Goal: Task Accomplishment & Management: Manage account settings

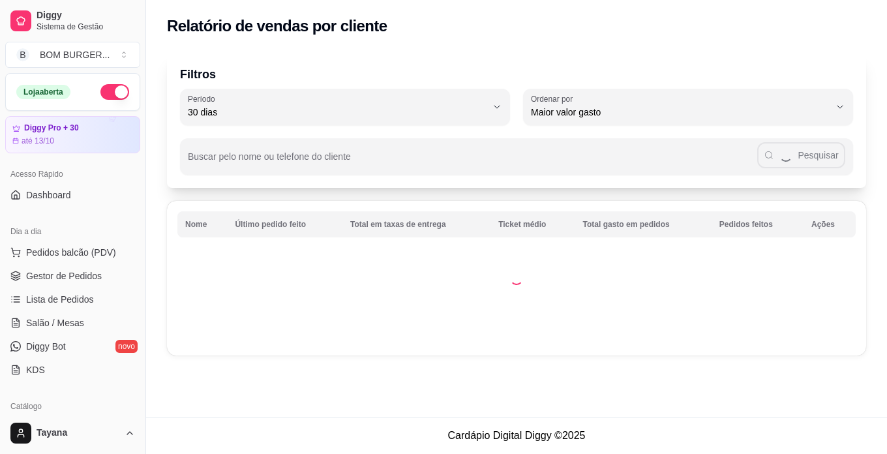
select select "30"
select select "HIGHEST_TOTAL_SPENT_WITH_ORDERS"
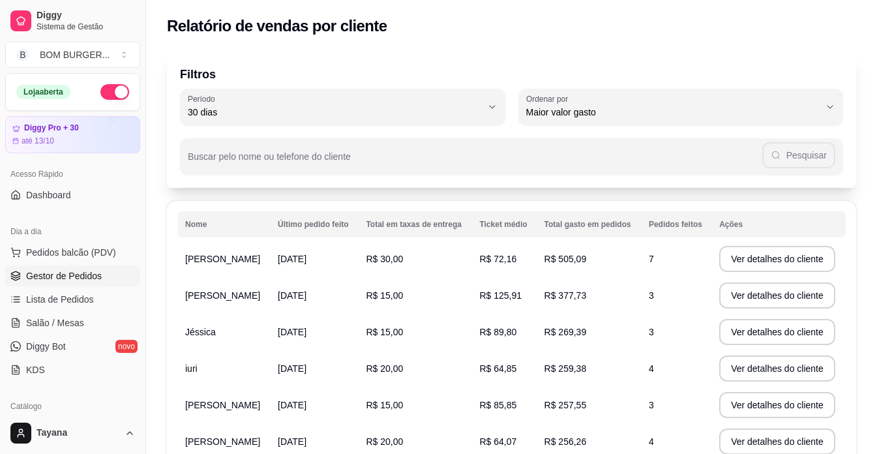
click at [65, 272] on span "Gestor de Pedidos" at bounding box center [64, 275] width 76 height 13
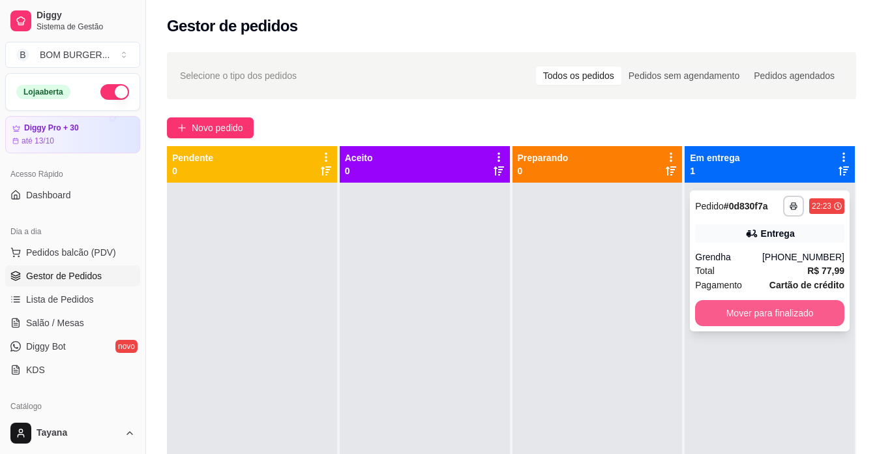
click at [750, 307] on button "Mover para finalizado" at bounding box center [769, 313] width 149 height 26
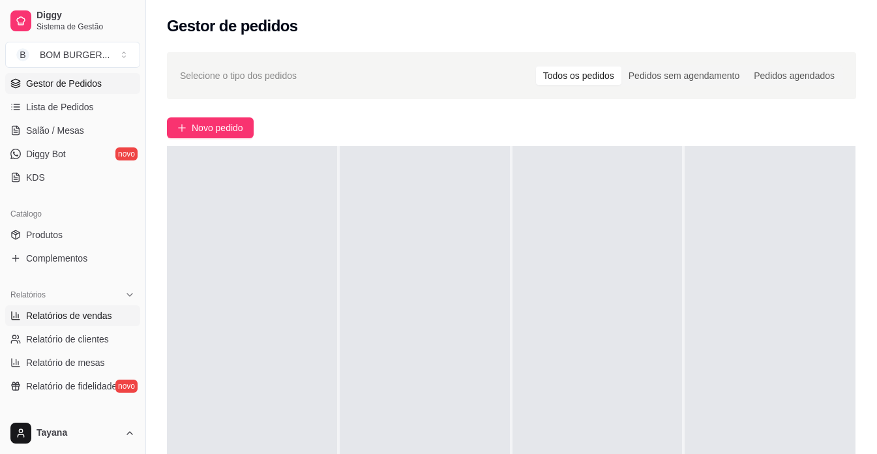
scroll to position [196, 0]
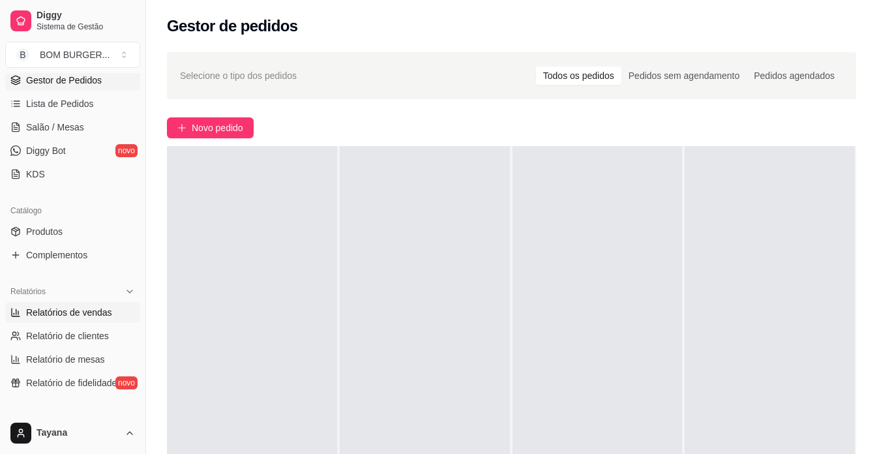
click at [81, 302] on link "Relatórios de vendas" at bounding box center [72, 312] width 135 height 21
select select "ALL"
select select "0"
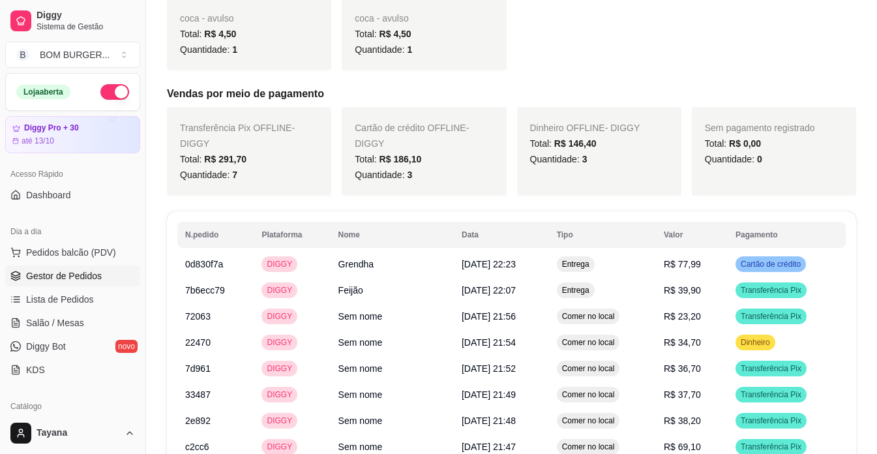
click at [74, 279] on span "Gestor de Pedidos" at bounding box center [64, 275] width 76 height 13
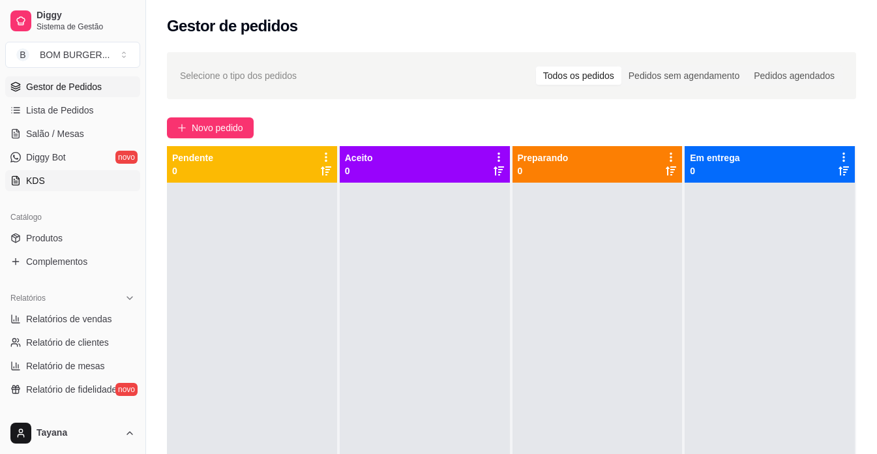
scroll to position [196, 0]
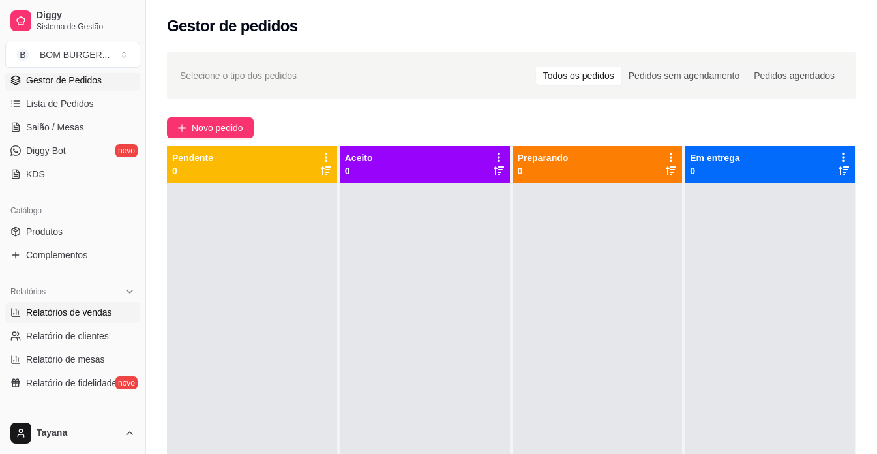
click at [61, 313] on span "Relatórios de vendas" at bounding box center [69, 312] width 86 height 13
select select "ALL"
select select "0"
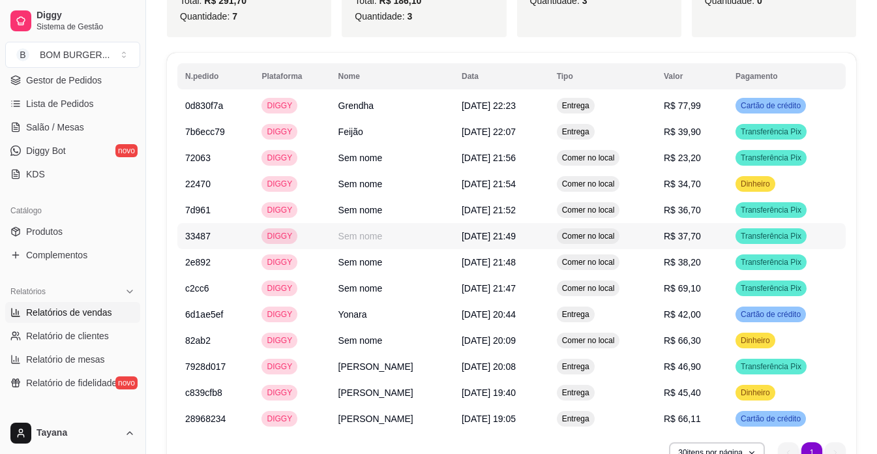
scroll to position [948, 0]
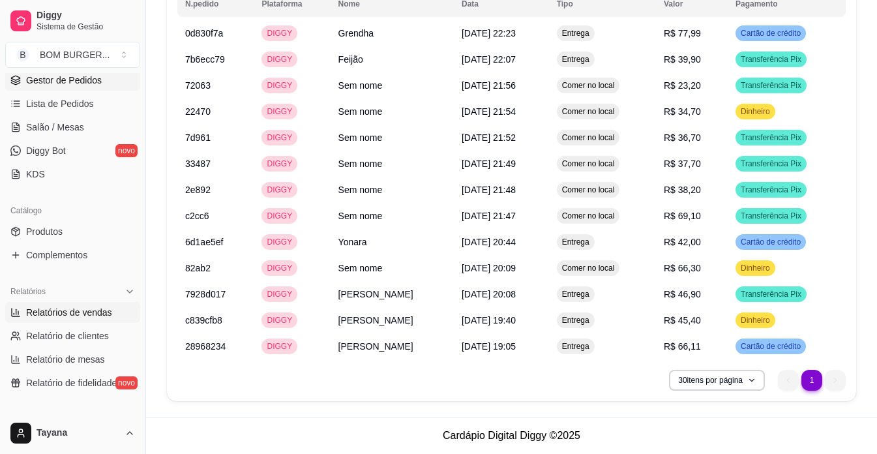
click at [83, 79] on span "Gestor de Pedidos" at bounding box center [64, 80] width 76 height 13
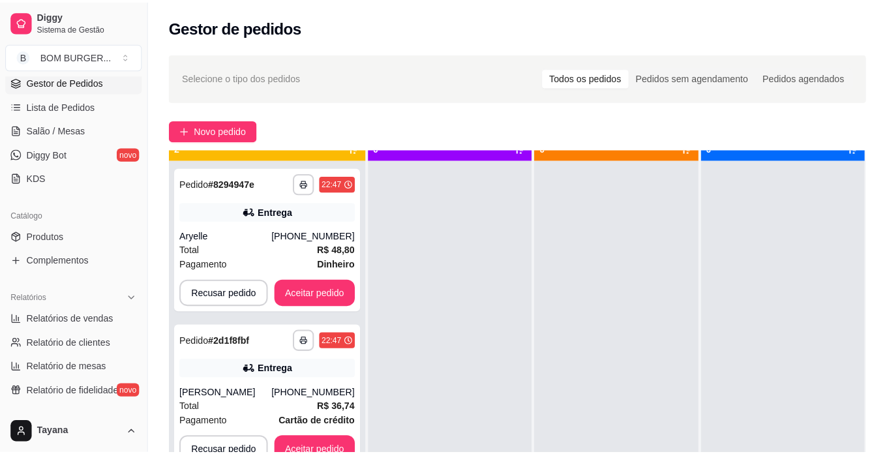
scroll to position [37, 0]
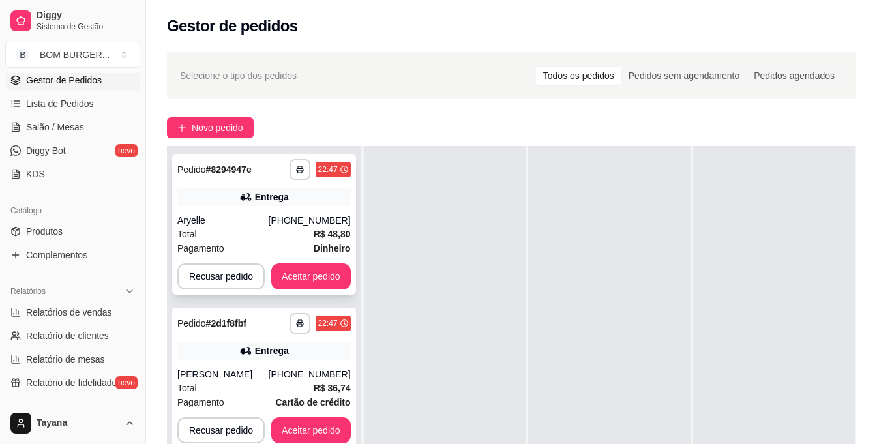
click at [244, 234] on div "Total R$ 48,80" at bounding box center [263, 234] width 173 height 14
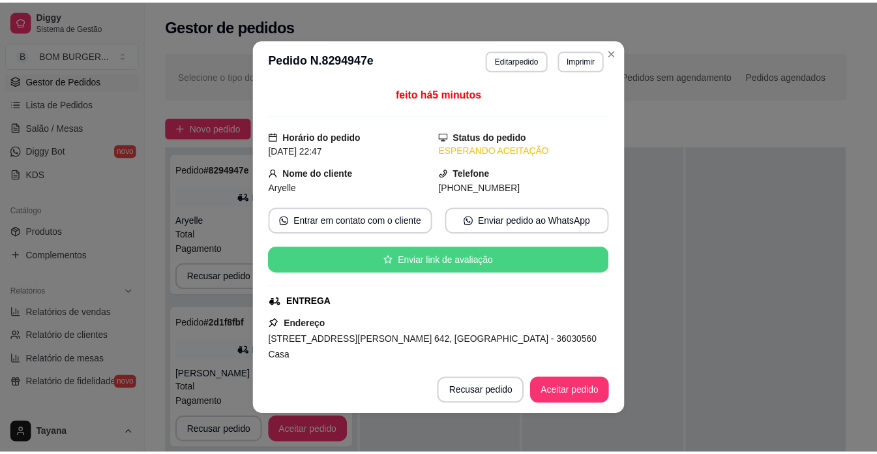
scroll to position [196, 0]
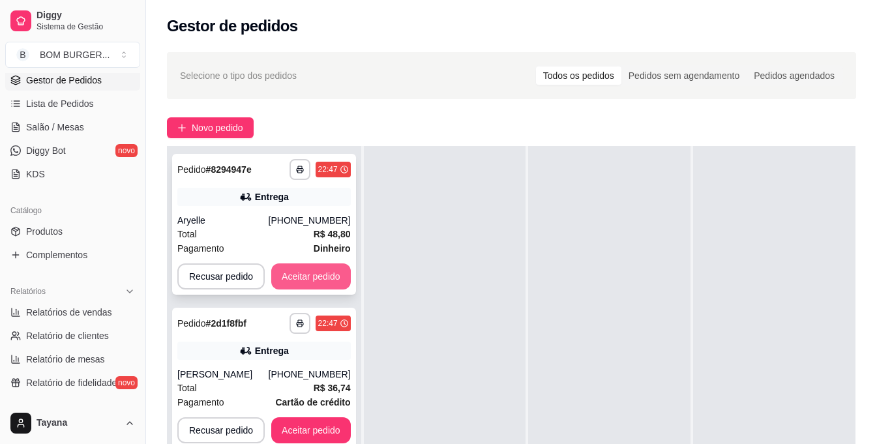
click at [321, 275] on button "Aceitar pedido" at bounding box center [311, 276] width 80 height 26
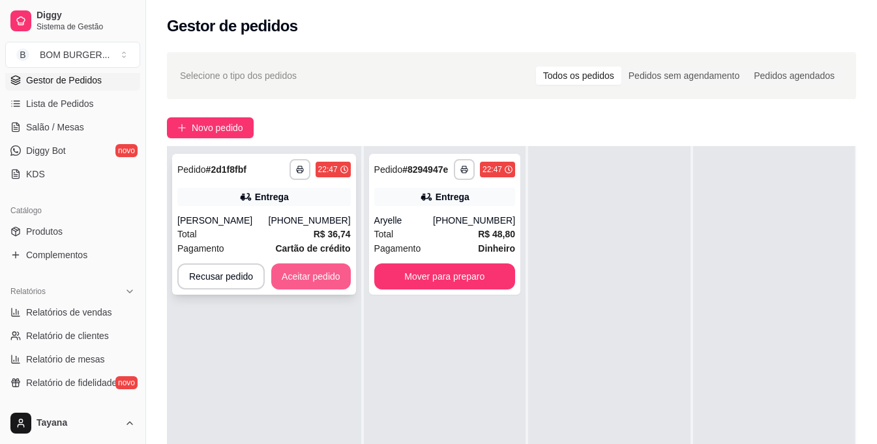
click at [301, 268] on button "Aceitar pedido" at bounding box center [311, 276] width 80 height 26
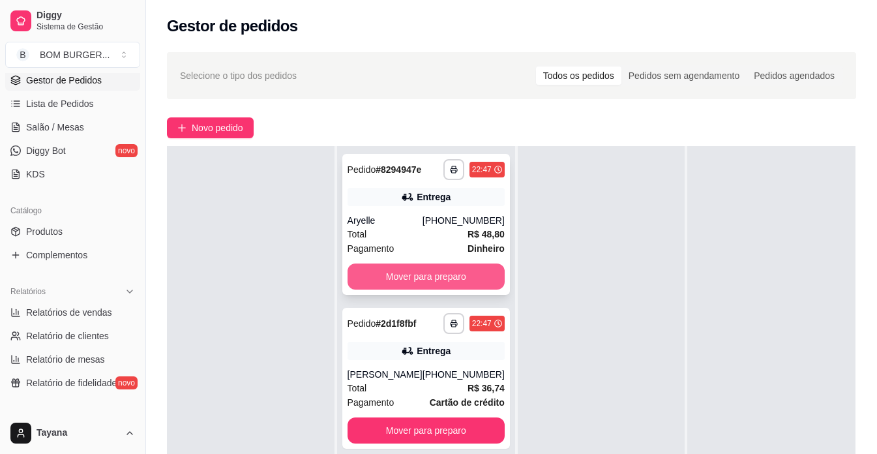
click at [464, 284] on button "Mover para preparo" at bounding box center [426, 276] width 157 height 26
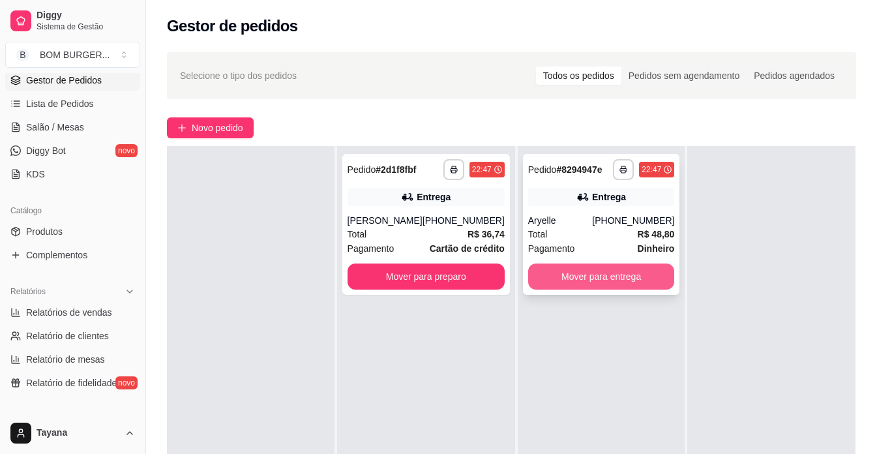
click at [557, 271] on button "Mover para entrega" at bounding box center [601, 276] width 147 height 26
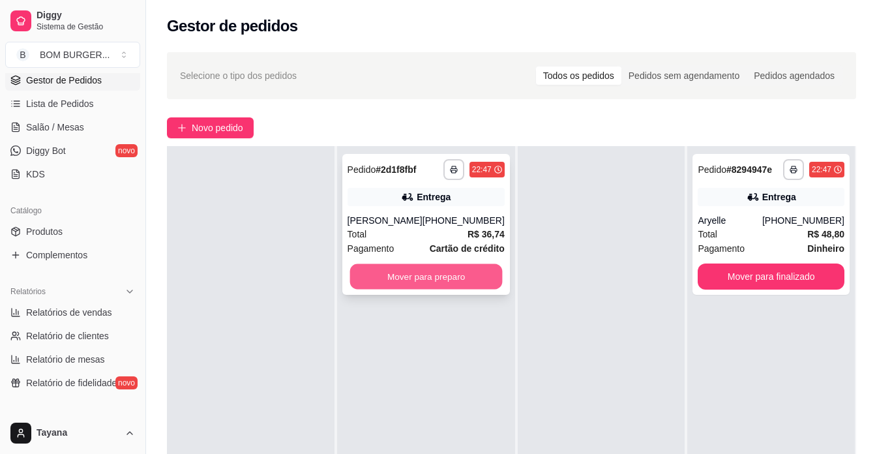
click at [460, 274] on button "Mover para preparo" at bounding box center [425, 276] width 153 height 25
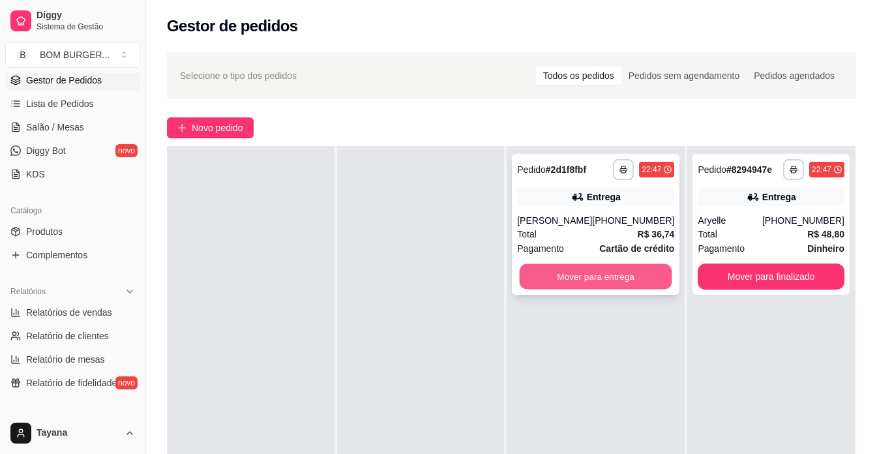
click at [563, 275] on button "Mover para entrega" at bounding box center [596, 276] width 153 height 25
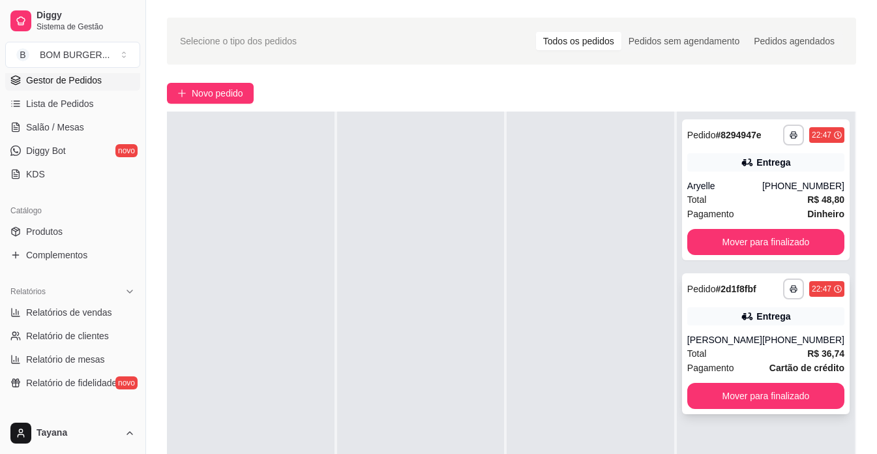
scroll to position [65, 0]
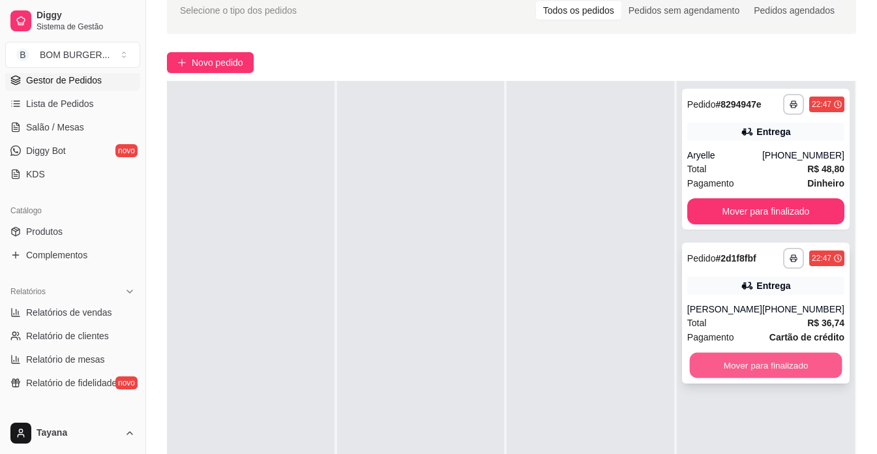
click at [776, 370] on button "Mover para finalizado" at bounding box center [765, 365] width 153 height 25
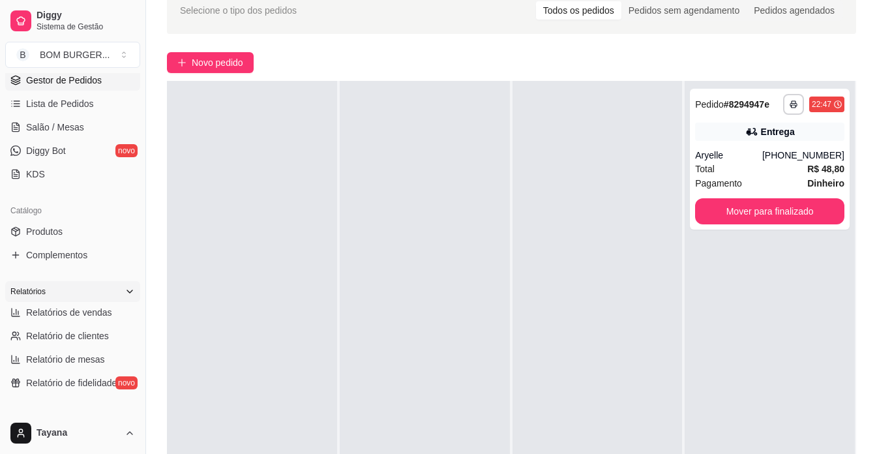
click at [84, 301] on div "Relatórios" at bounding box center [72, 291] width 135 height 21
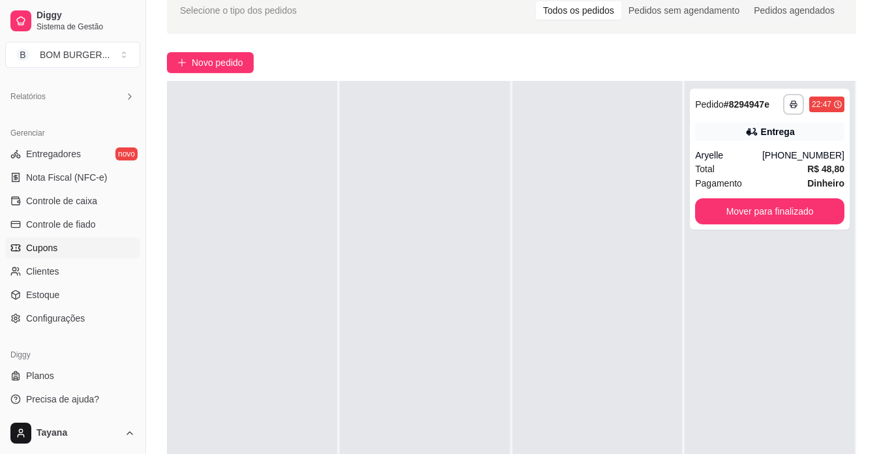
scroll to position [393, 0]
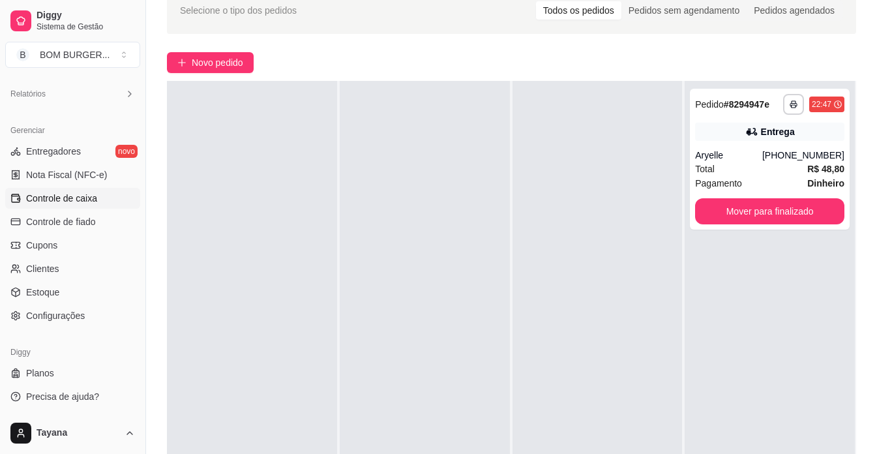
click at [85, 198] on span "Controle de caixa" at bounding box center [61, 198] width 71 height 13
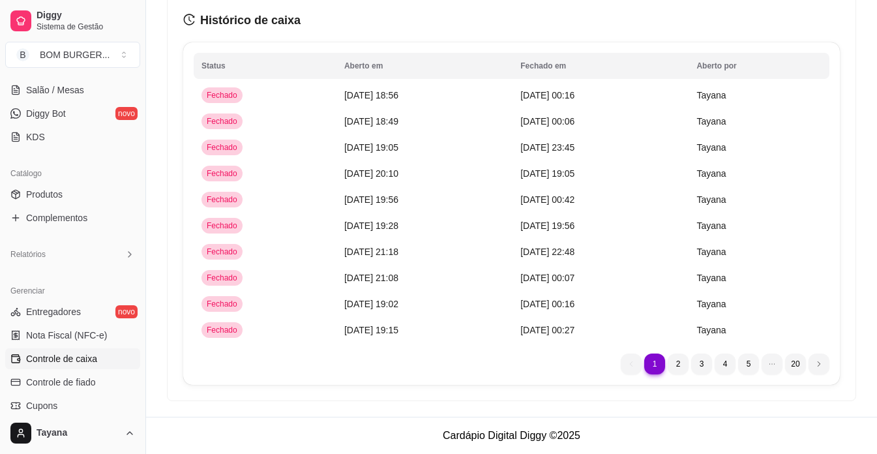
scroll to position [198, 0]
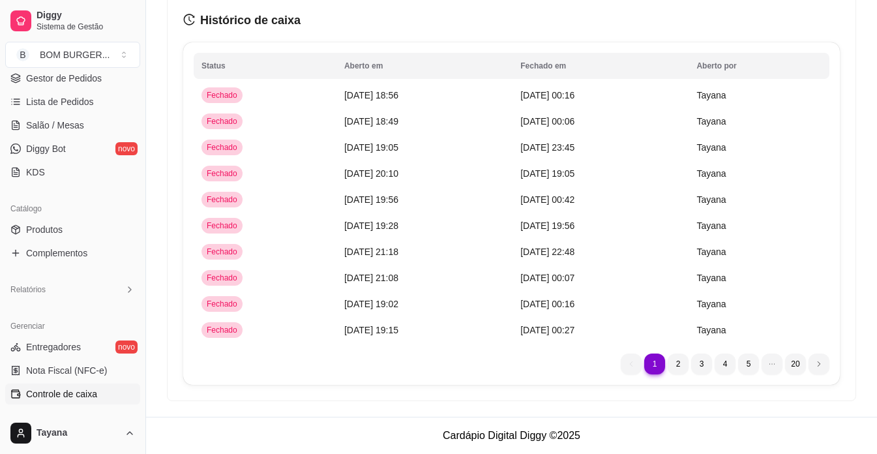
click at [113, 278] on div "Relatórios" at bounding box center [72, 289] width 145 height 31
click at [113, 290] on div "Relatórios" at bounding box center [72, 289] width 135 height 21
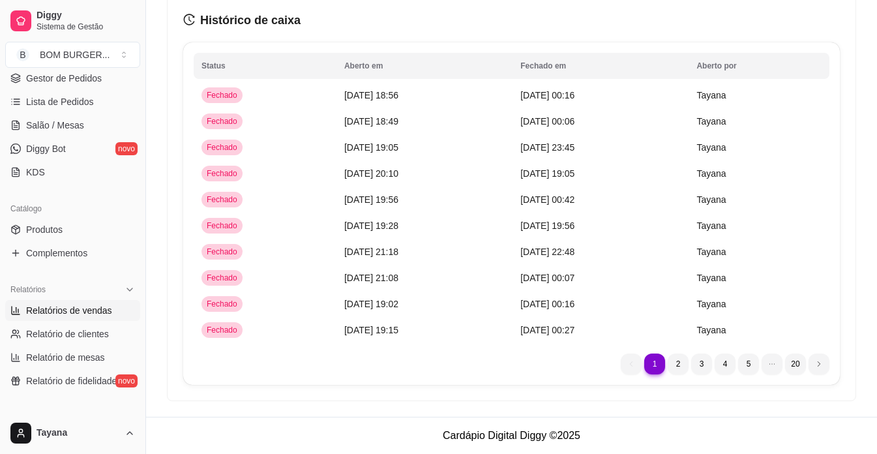
click at [91, 312] on span "Relatórios de vendas" at bounding box center [69, 310] width 86 height 13
select select "ALL"
select select "0"
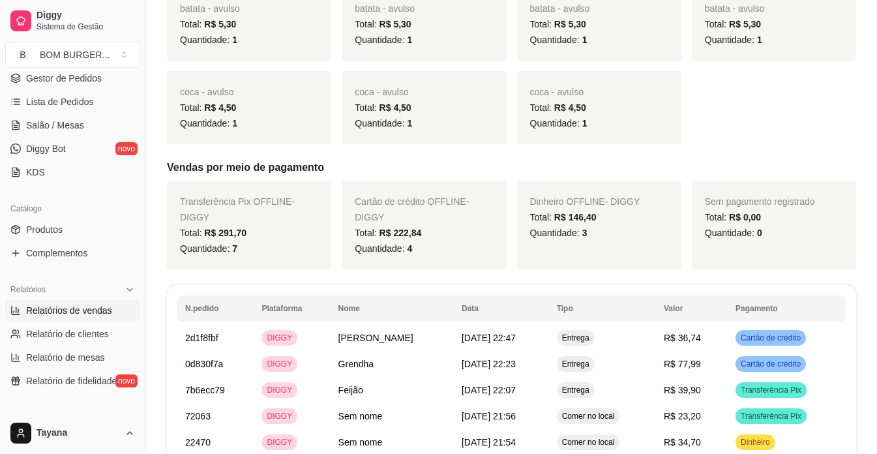
scroll to position [717, 0]
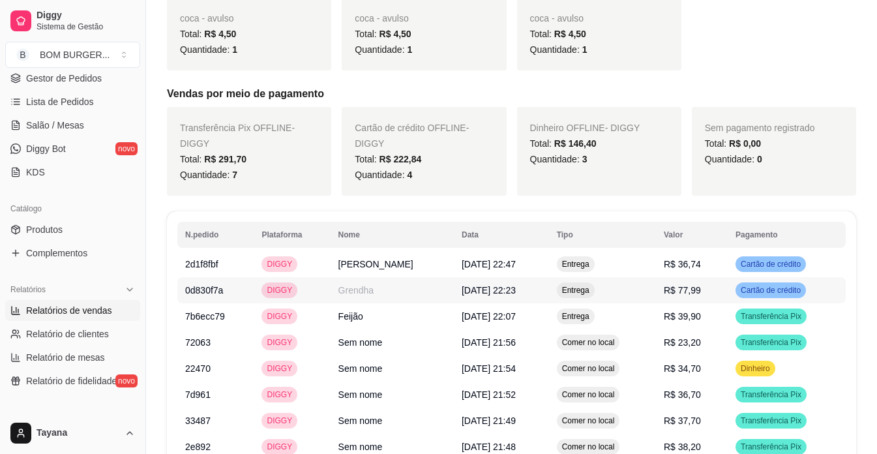
click at [475, 295] on span "[DATE] 22:23" at bounding box center [489, 290] width 54 height 10
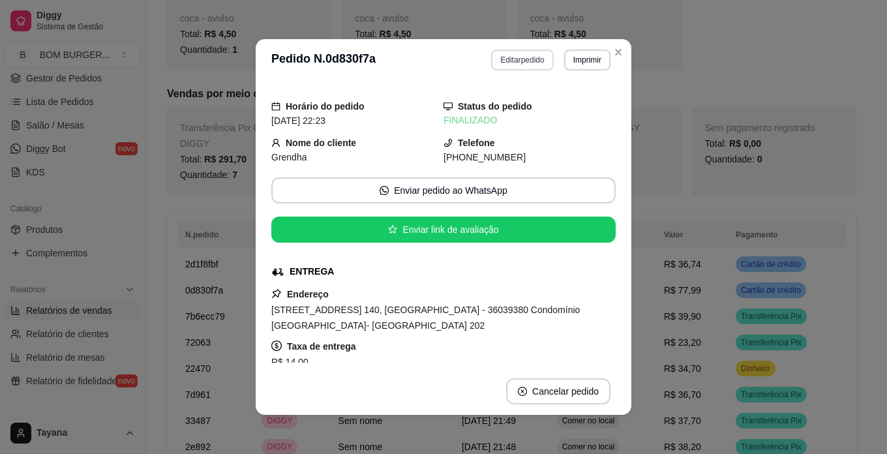
click at [512, 60] on button "Editar pedido" at bounding box center [522, 60] width 62 height 21
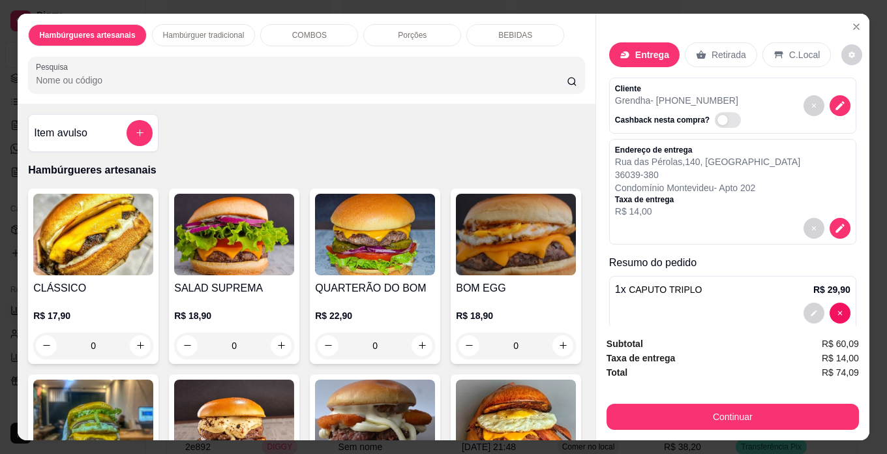
click at [671, 415] on button "Continuar" at bounding box center [732, 417] width 252 height 26
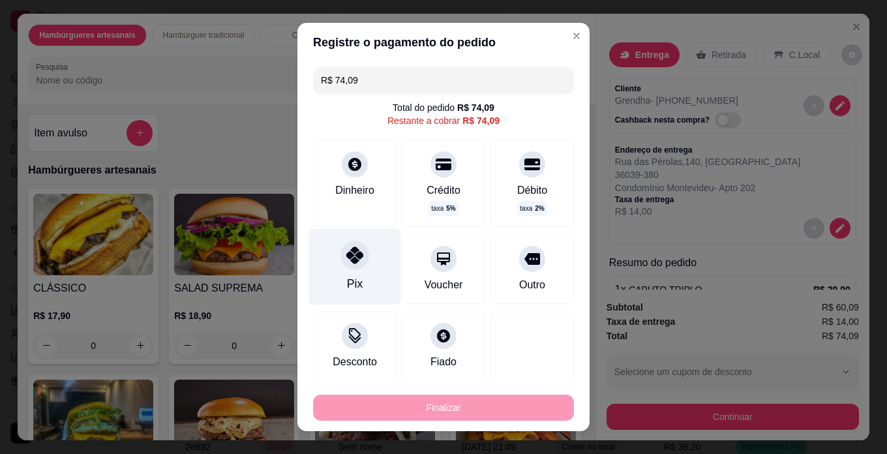
click at [348, 263] on icon at bounding box center [354, 254] width 17 height 17
type input "R$ 0,00"
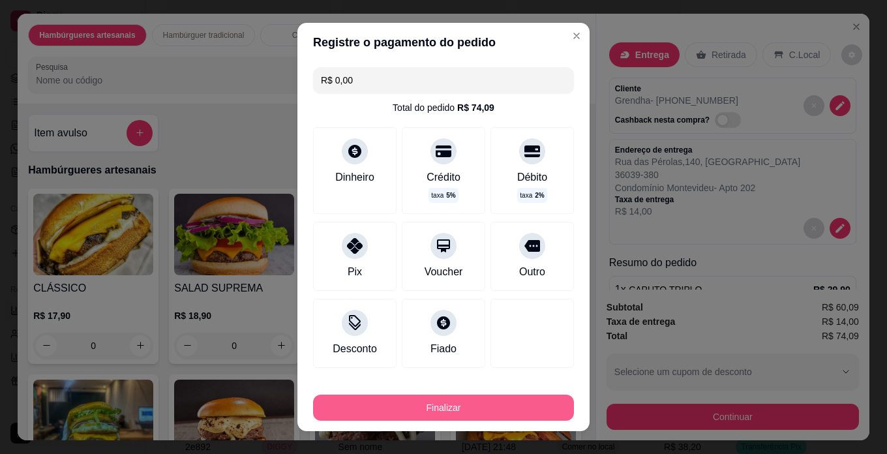
click at [460, 396] on button "Finalizar" at bounding box center [443, 407] width 261 height 26
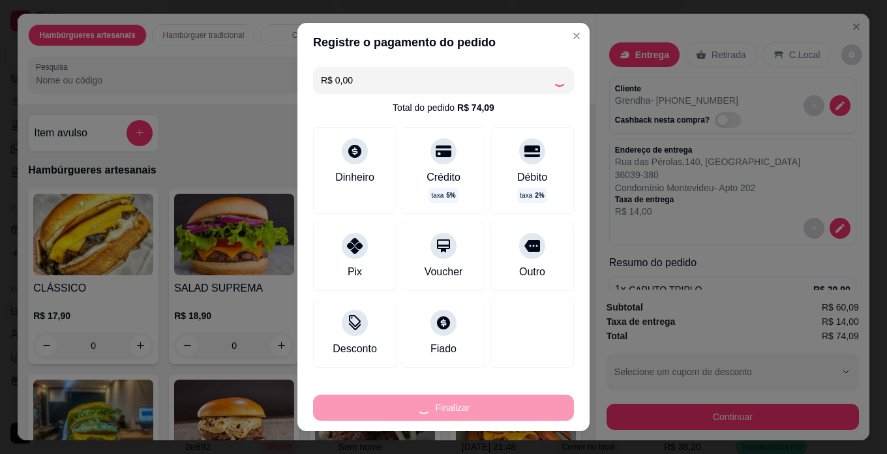
type input "0"
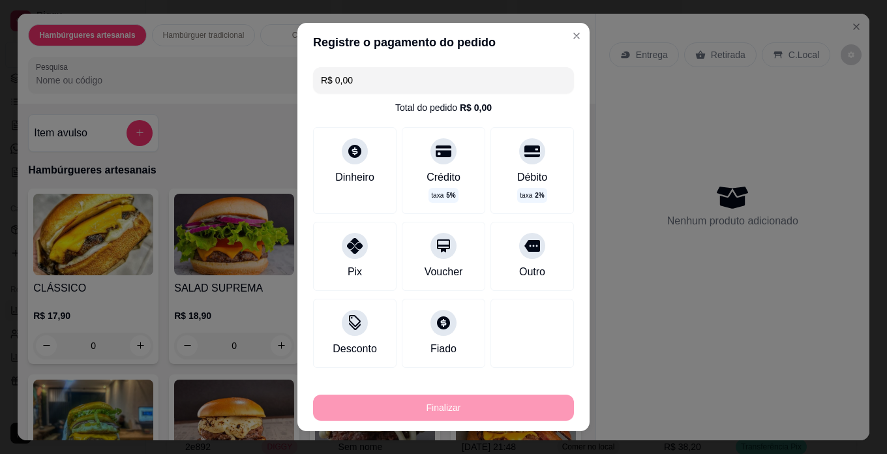
type input "-R$ 74,09"
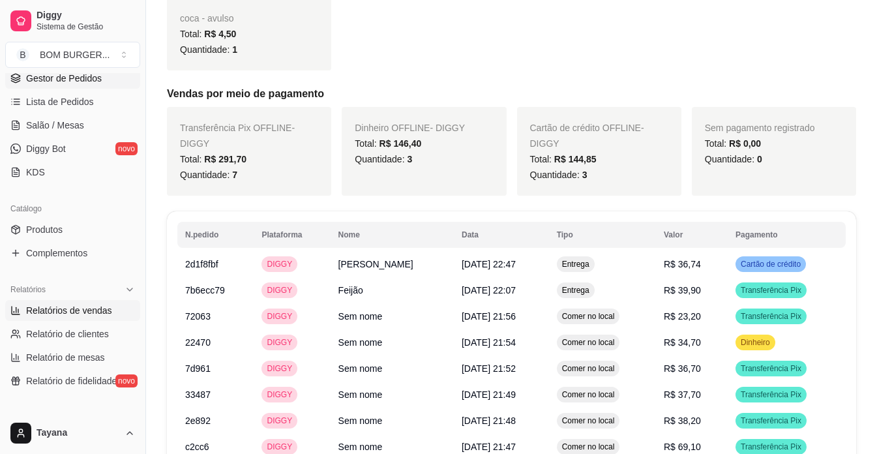
click at [87, 83] on span "Gestor de Pedidos" at bounding box center [64, 78] width 76 height 13
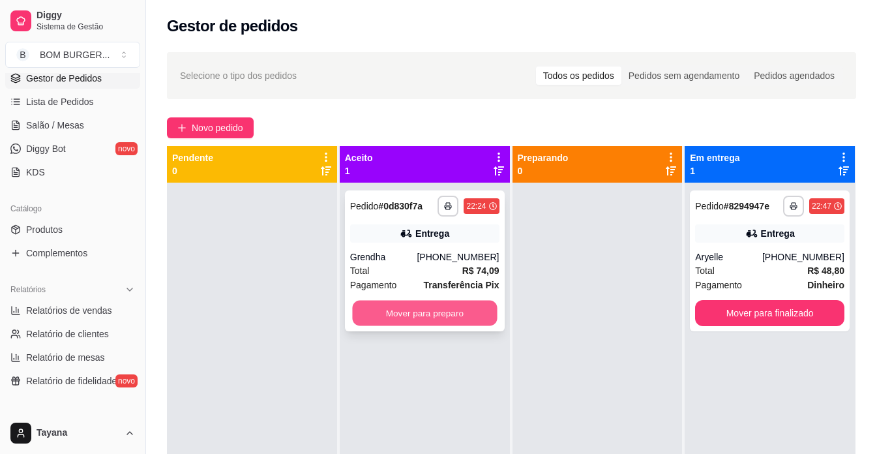
click at [467, 323] on button "Mover para preparo" at bounding box center [424, 313] width 145 height 25
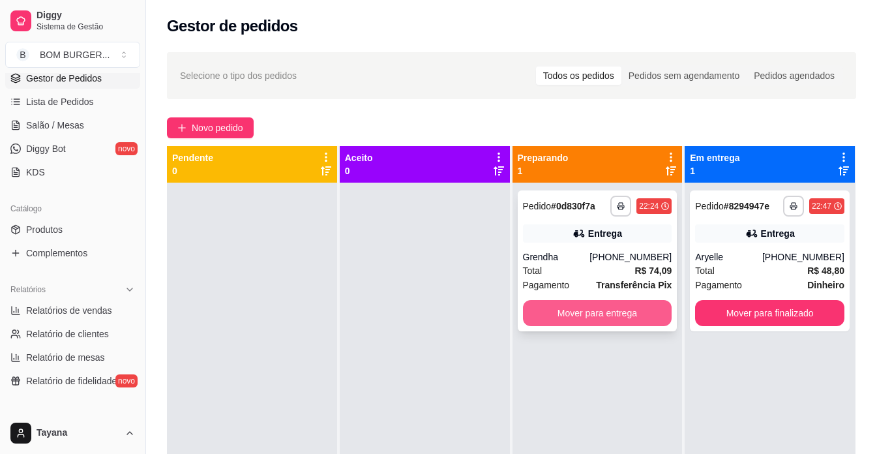
click at [551, 318] on button "Mover para entrega" at bounding box center [597, 313] width 149 height 26
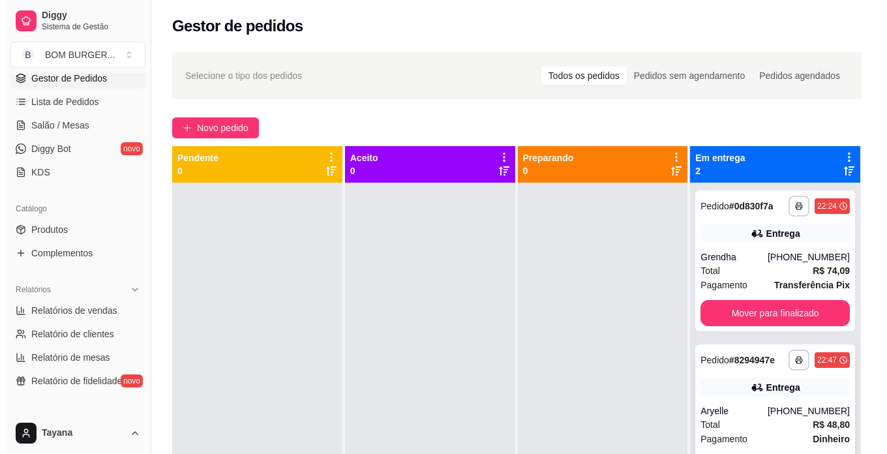
scroll to position [37, 0]
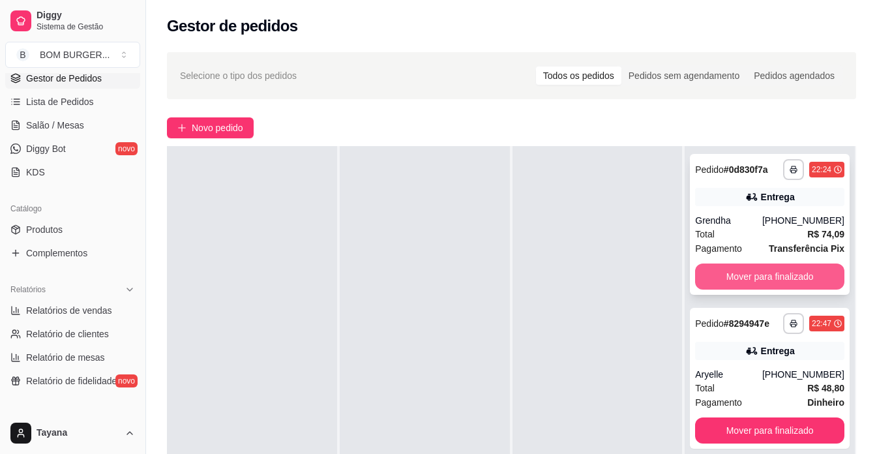
click at [786, 273] on button "Mover para finalizado" at bounding box center [769, 276] width 149 height 26
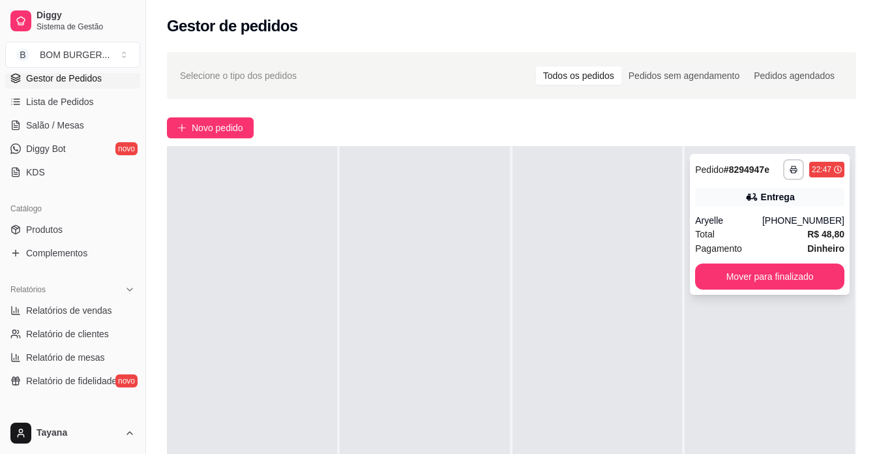
click at [732, 217] on div "Aryelle" at bounding box center [728, 220] width 67 height 13
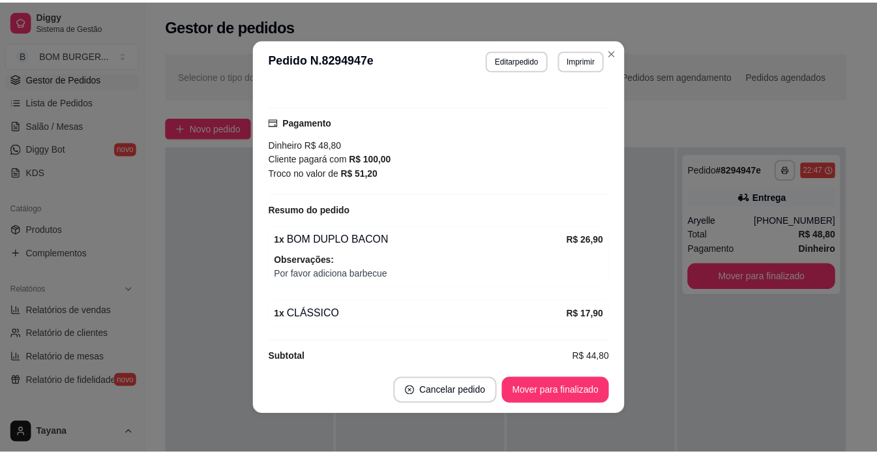
scroll to position [3, 0]
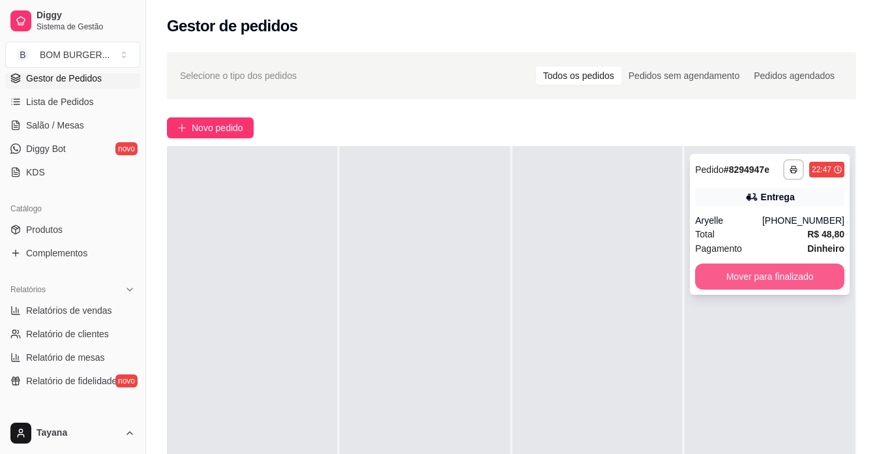
click at [749, 274] on button "Mover para finalizado" at bounding box center [769, 276] width 149 height 26
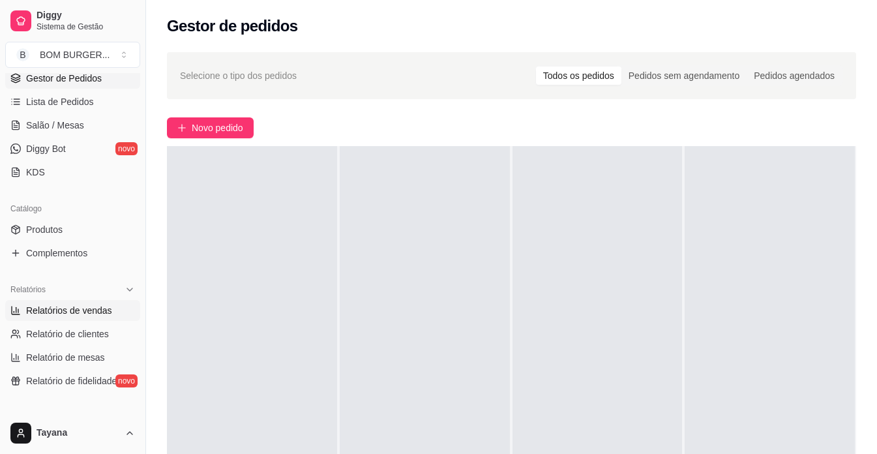
click at [54, 308] on span "Relatórios de vendas" at bounding box center [69, 310] width 86 height 13
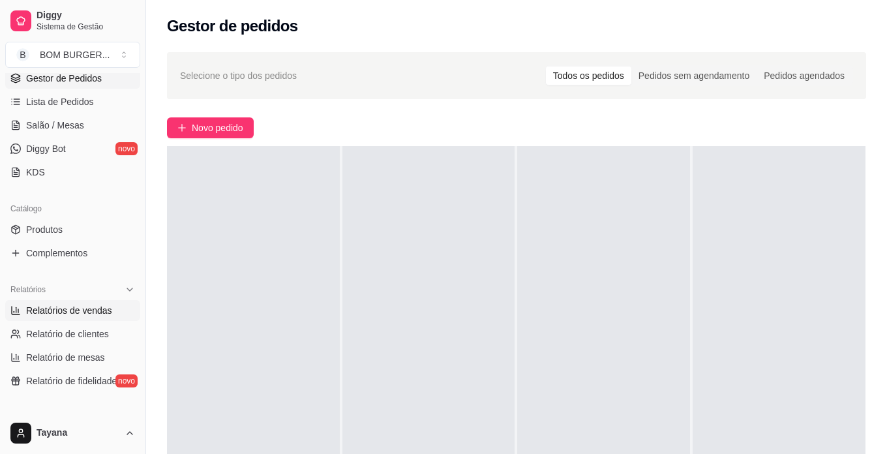
select select "ALL"
select select "0"
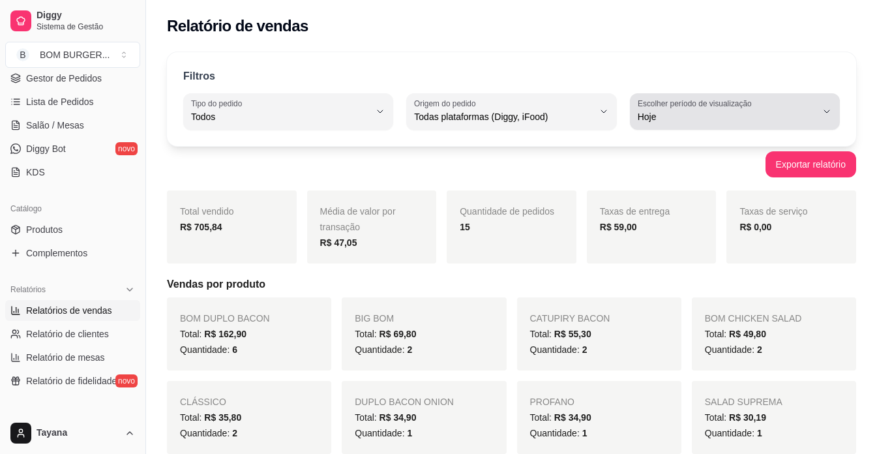
click at [763, 112] on span "Hoje" at bounding box center [727, 116] width 179 height 13
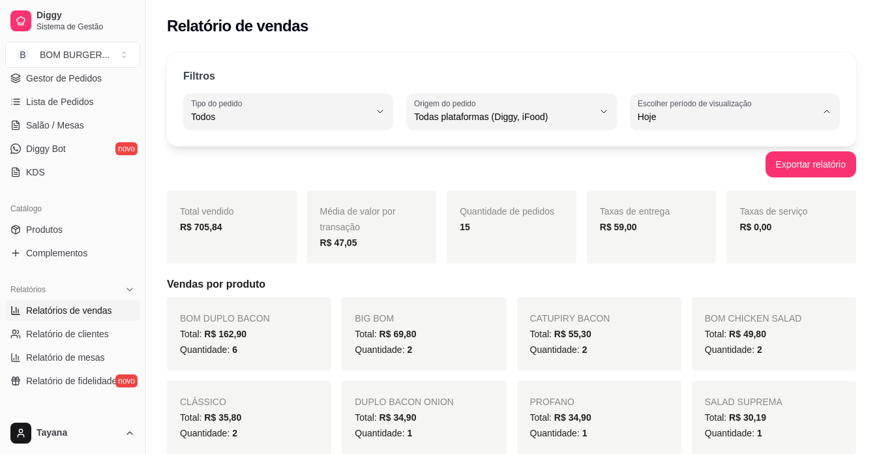
click at [691, 282] on span "Customizado" at bounding box center [728, 275] width 170 height 12
type input "-1"
select select "-1"
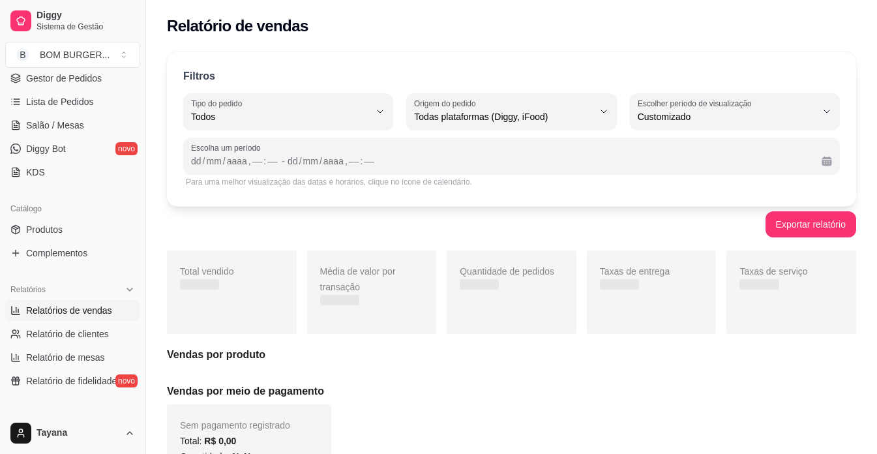
scroll to position [12, 0]
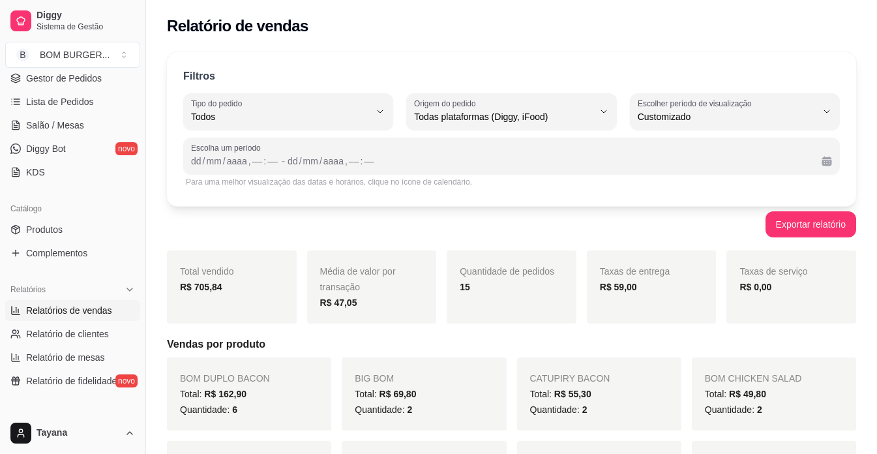
click at [186, 164] on div "Escolha um período dd / mm / aaaa , –– : –– - dd / mm / aaaa , –– : ––" at bounding box center [511, 156] width 657 height 37
click at [256, 161] on div "––" at bounding box center [252, 161] width 13 height 13
click at [246, 166] on div "," at bounding box center [244, 161] width 5 height 13
click at [252, 165] on div "––" at bounding box center [252, 161] width 13 height 13
click at [608, 217] on div "Exportar relatório" at bounding box center [511, 224] width 689 height 26
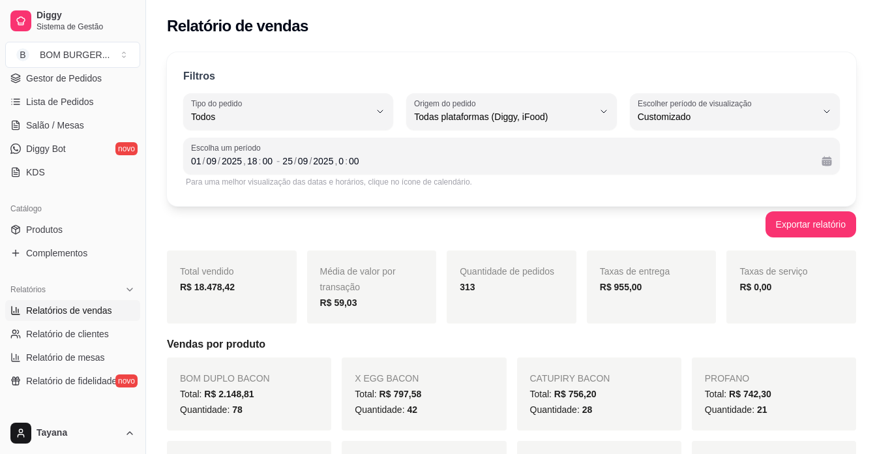
click at [87, 72] on div "Diggy Sistema de Gestão B BOM BURGER ..." at bounding box center [72, 36] width 145 height 73
click at [87, 73] on span "Gestor de Pedidos" at bounding box center [64, 78] width 76 height 13
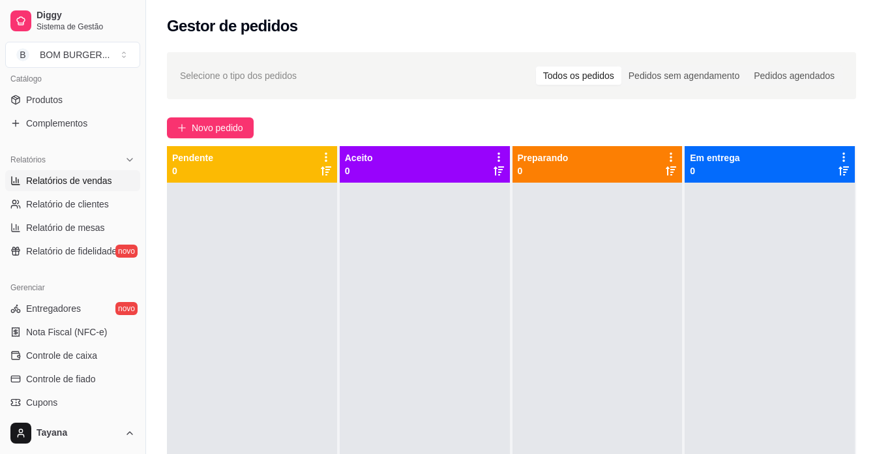
scroll to position [328, 0]
click at [95, 179] on span "Relatórios de vendas" at bounding box center [69, 179] width 86 height 13
select select "ALL"
select select "0"
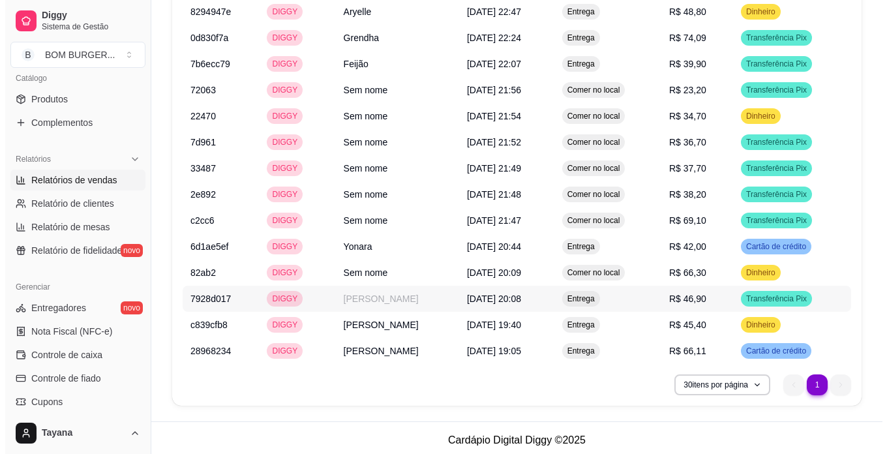
scroll to position [1000, 0]
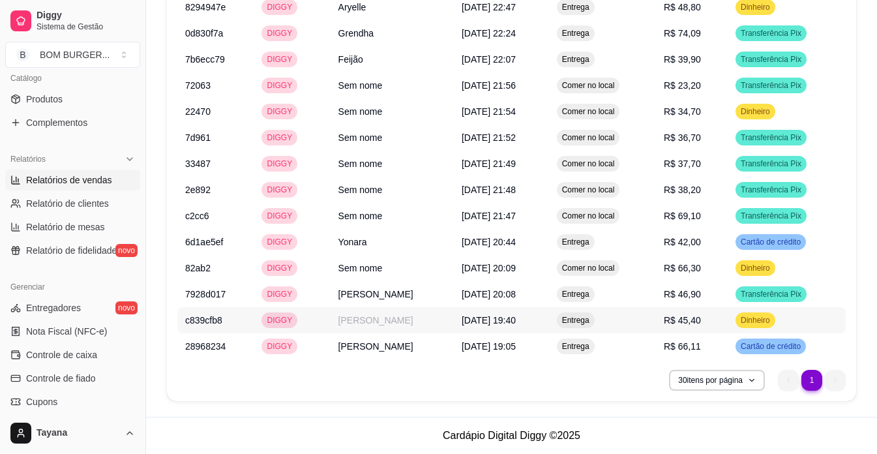
click at [467, 318] on span "[DATE] 19:40" at bounding box center [489, 320] width 54 height 10
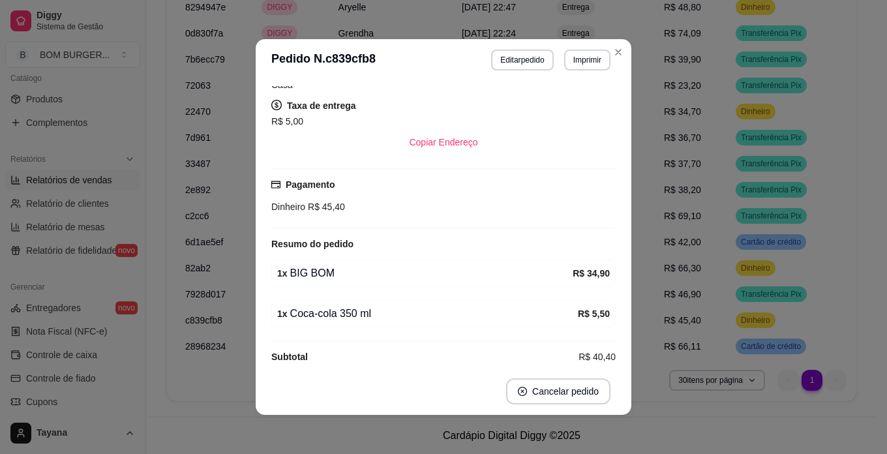
scroll to position [3, 0]
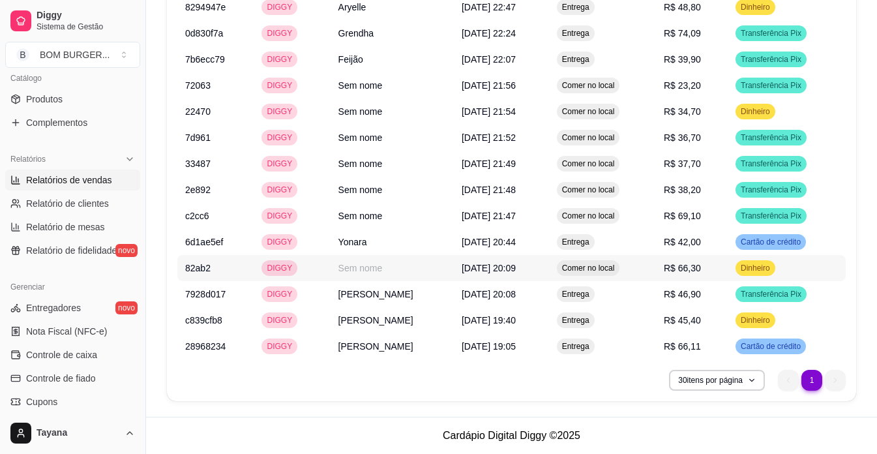
click at [510, 270] on span "[DATE] 20:09" at bounding box center [489, 268] width 54 height 10
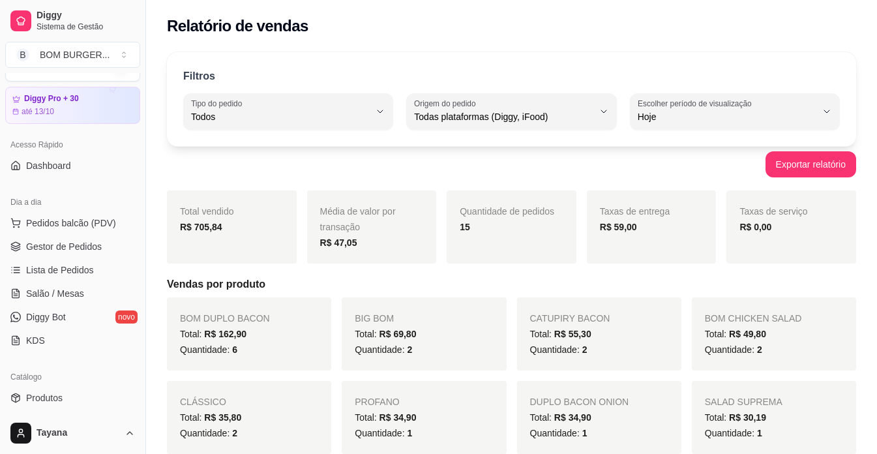
scroll to position [0, 0]
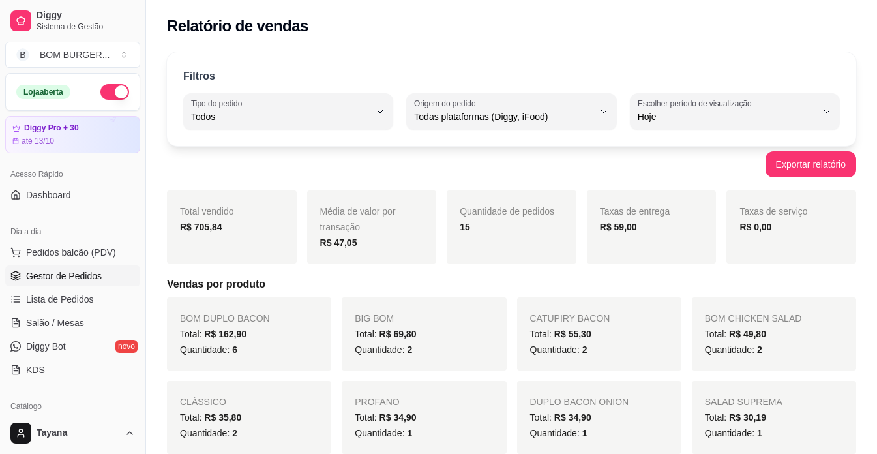
click at [81, 278] on span "Gestor de Pedidos" at bounding box center [64, 275] width 76 height 13
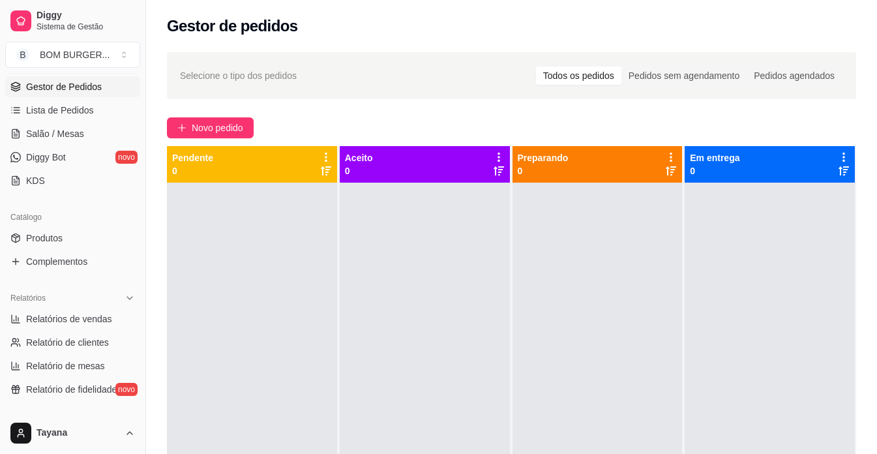
scroll to position [196, 0]
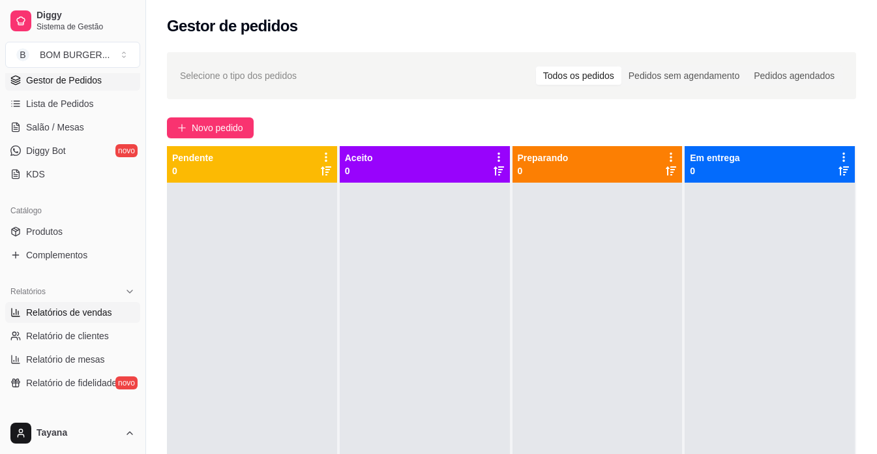
click at [83, 316] on span "Relatórios de vendas" at bounding box center [69, 312] width 86 height 13
select select "ALL"
select select "0"
